Goal: Task Accomplishment & Management: Manage account settings

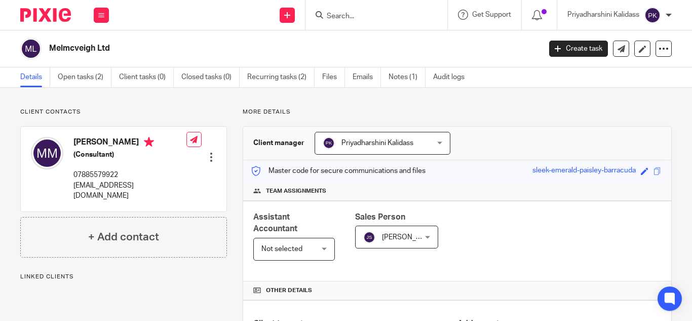
scroll to position [274, 0]
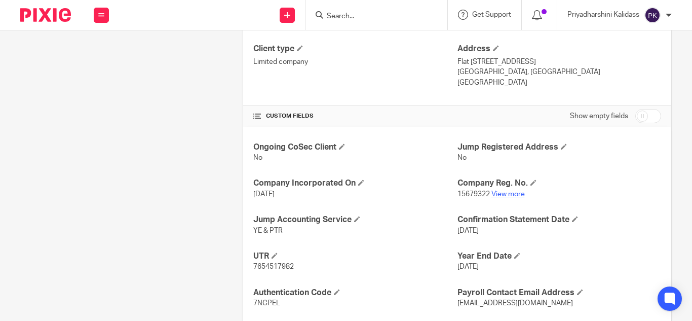
click at [512, 193] on link "View more" at bounding box center [507, 193] width 33 height 7
click at [352, 18] on input "Search" at bounding box center [371, 16] width 91 height 9
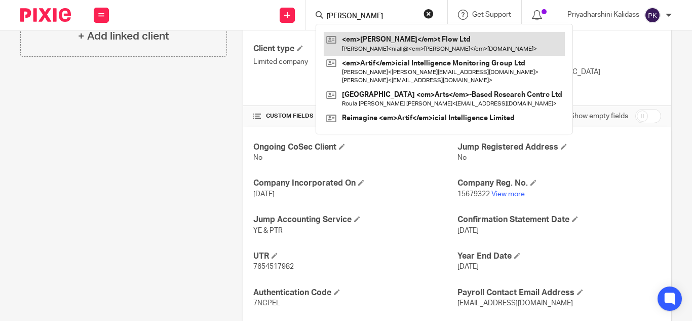
type input "artis"
click at [374, 46] on link at bounding box center [444, 43] width 241 height 23
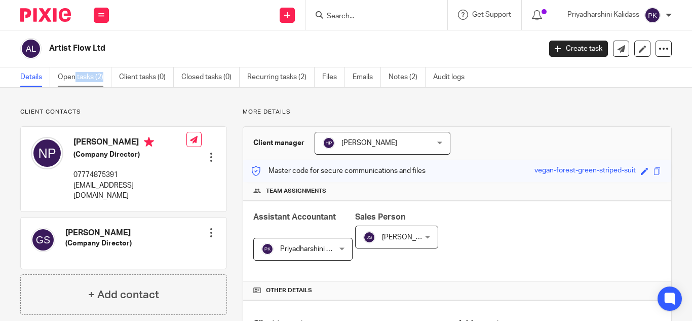
click at [76, 82] on link "Open tasks (2)" at bounding box center [85, 77] width 54 height 20
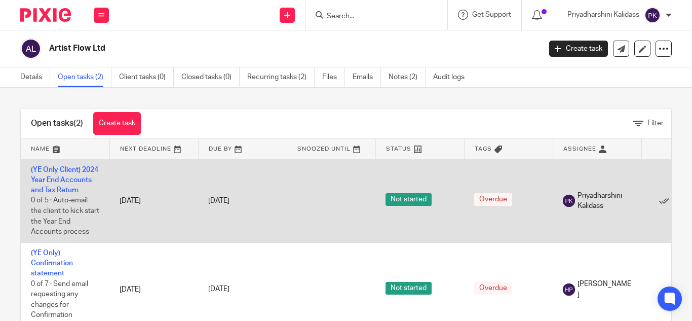
scroll to position [7, 0]
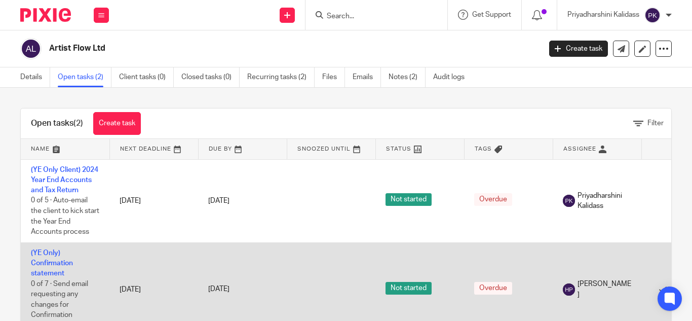
click at [56, 262] on td "(YE Only) Confirmation statement 0 of 7 · Send email requesting any changes for…" at bounding box center [65, 288] width 89 height 93
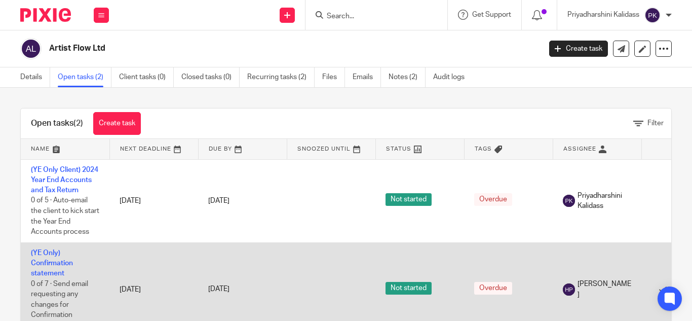
scroll to position [47, 0]
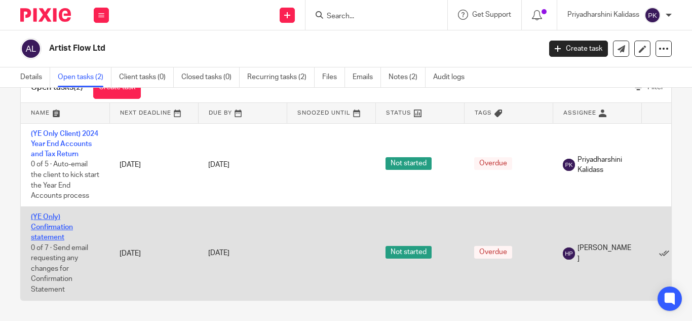
drag, startPoint x: 46, startPoint y: 214, endPoint x: 40, endPoint y: 228, distance: 15.7
click at [41, 228] on link "(YE Only) Confirmation statement" at bounding box center [52, 227] width 42 height 28
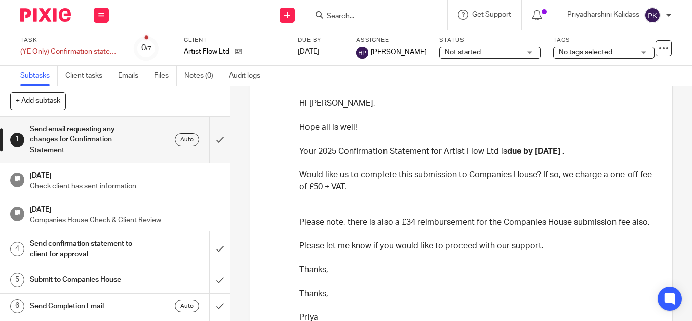
scroll to position [164, 0]
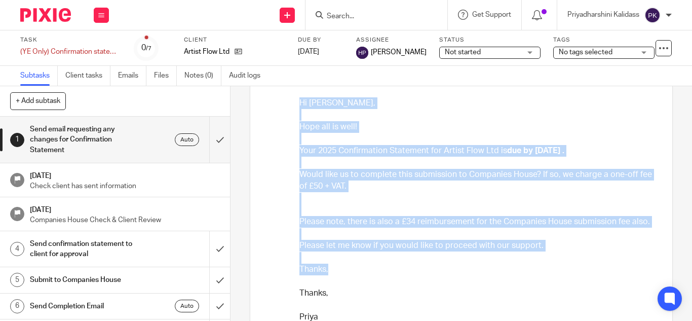
drag, startPoint x: 329, startPoint y: 269, endPoint x: 297, endPoint y: 106, distance: 166.0
click at [299, 106] on div "Hi Niall, Hope all is well! Your 2025 Confirmation Statement for Artist Flow Lt…" at bounding box center [476, 295] width 355 height 396
copy div "Hi Niall, Hope all is well! Your 2025 Confirmation Statement for Artist Flow Lt…"
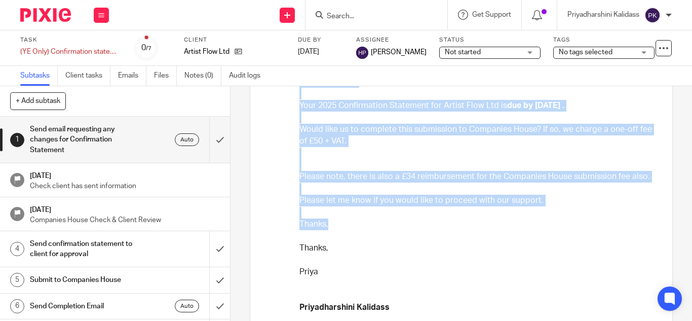
scroll to position [0, 0]
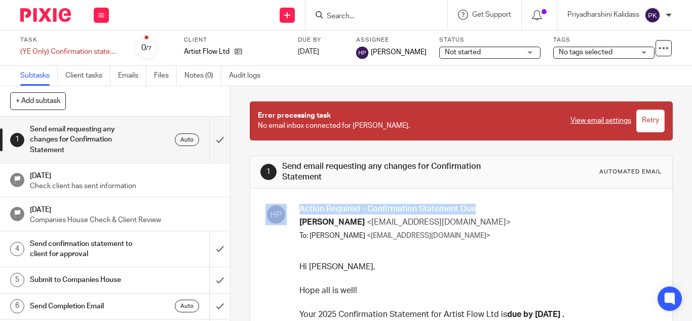
drag, startPoint x: 479, startPoint y: 205, endPoint x: 292, endPoint y: 209, distance: 186.4
copy div "Action Required - Confirmation Statement Due"
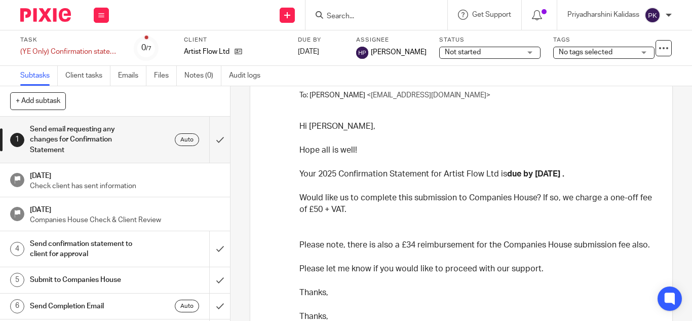
scroll to position [166, 0]
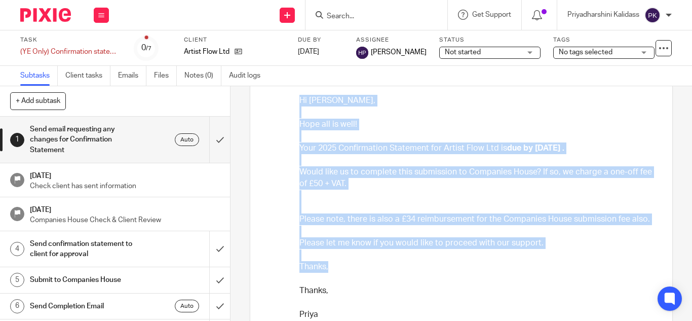
drag, startPoint x: 331, startPoint y: 262, endPoint x: 293, endPoint y: 103, distance: 163.9
click at [293, 103] on div "Action Required - Confirmation Statement Due Hely Patel <hely@riseaccounting.co…" at bounding box center [461, 263] width 402 height 453
copy div "Hi Niall, Hope all is well! Your 2025 Confirmation Statement for Artist Flow Lt…"
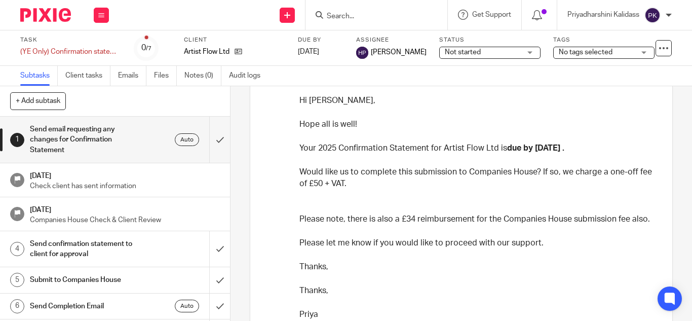
click at [326, 15] on input "Search" at bounding box center [371, 16] width 91 height 9
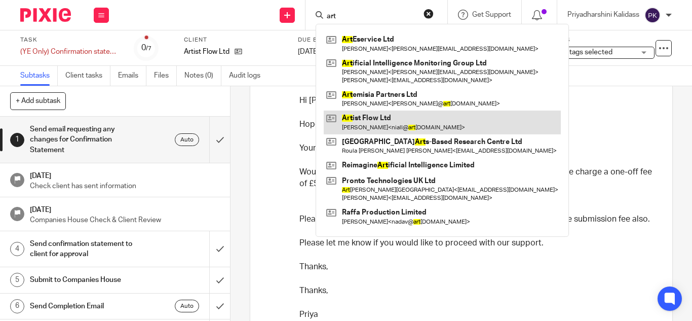
type input "art"
click at [372, 124] on link at bounding box center [442, 121] width 237 height 23
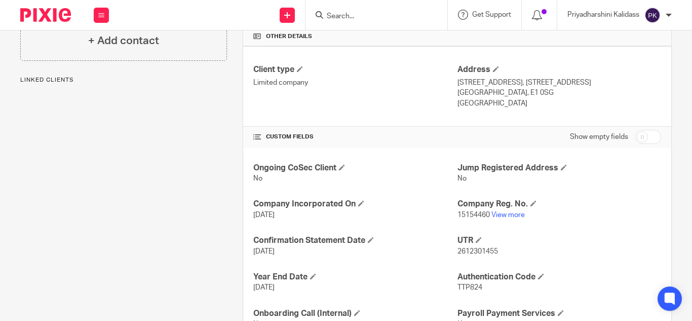
scroll to position [254, 0]
click at [505, 216] on link "View more" at bounding box center [507, 214] width 33 height 7
